Goal: Information Seeking & Learning: Check status

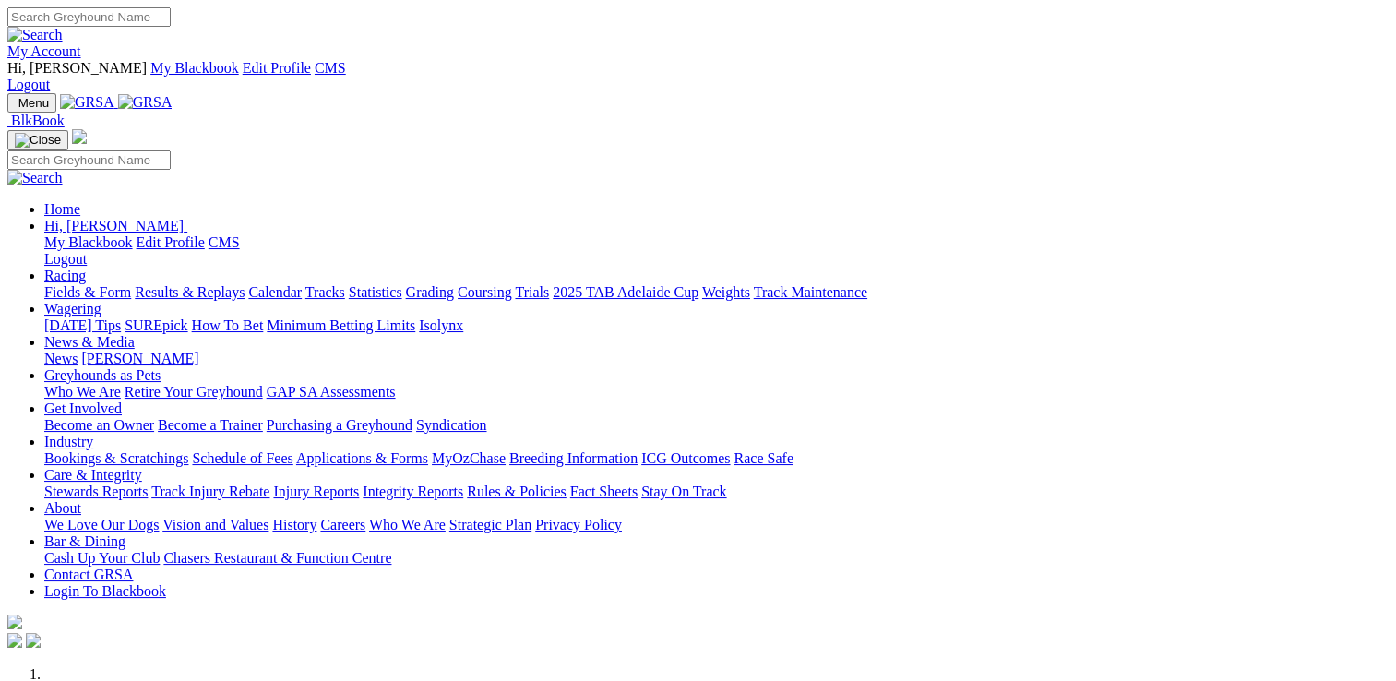
click at [142, 467] on link "Care & Integrity" at bounding box center [93, 475] width 98 height 16
click at [148, 484] on link "Stewards Reports" at bounding box center [95, 492] width 103 height 16
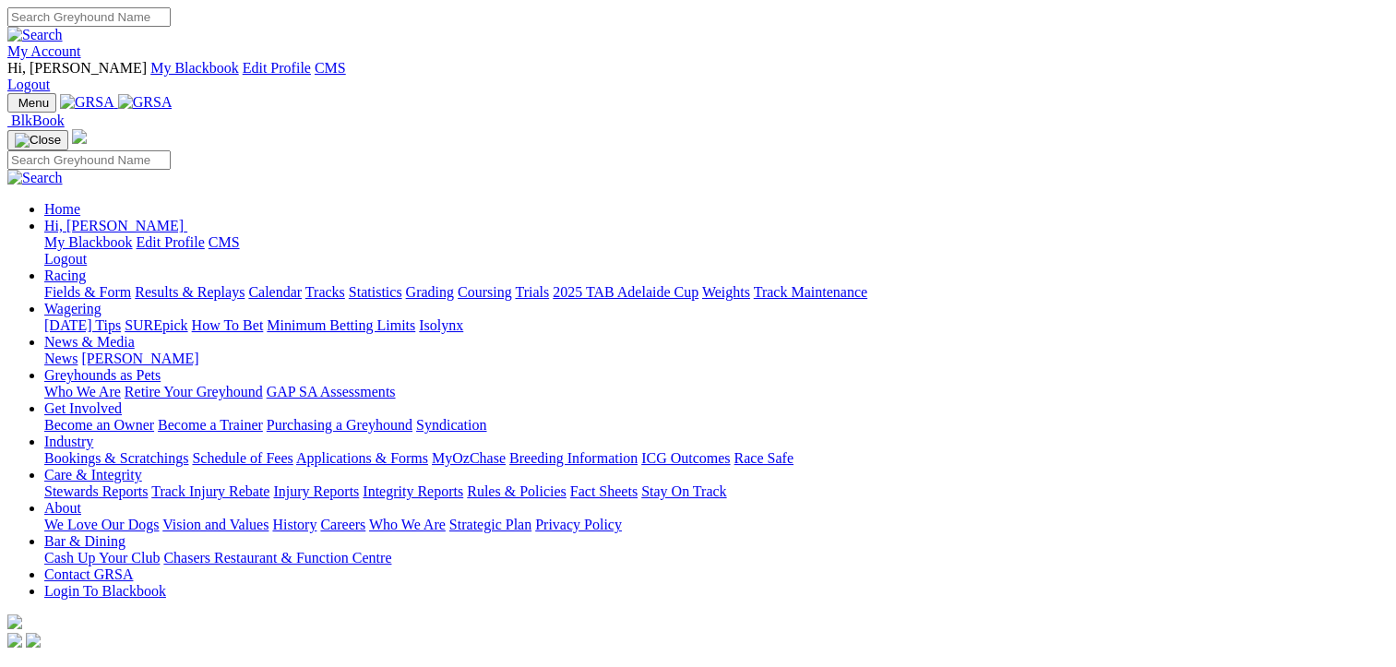
click at [214, 284] on link "Results & Replays" at bounding box center [190, 292] width 110 height 16
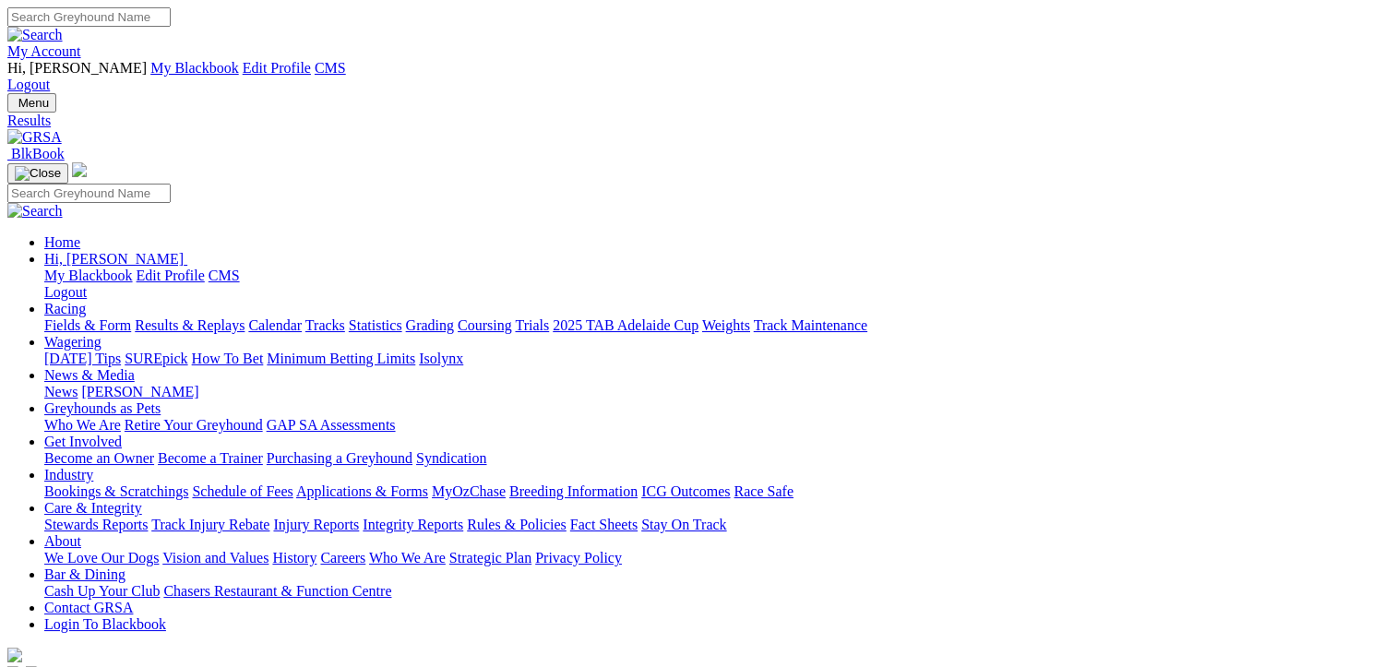
drag, startPoint x: 0, startPoint y: 0, endPoint x: 1362, endPoint y: 249, distance: 1384.9
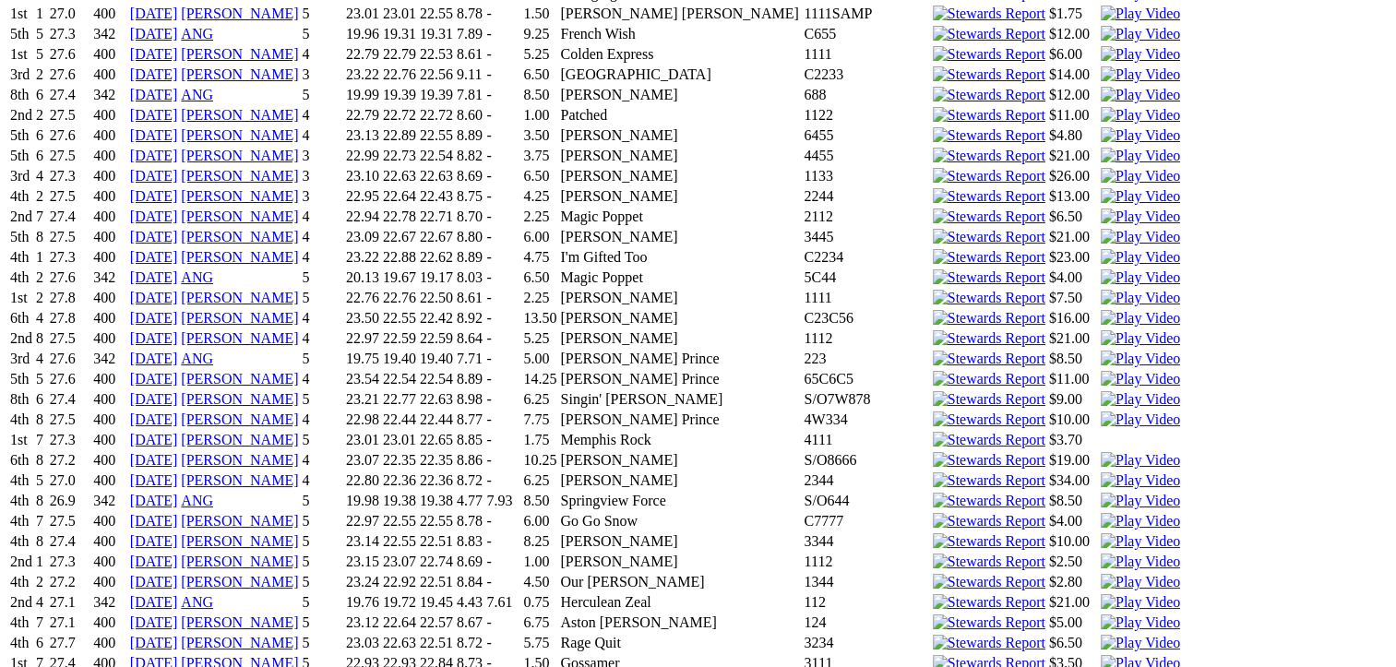
scroll to position [9708, 0]
